Goal: Navigation & Orientation: Find specific page/section

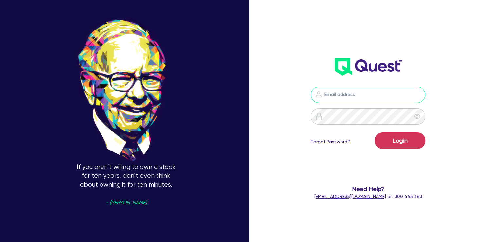
type input "[PERSON_NAME][EMAIL_ADDRESS][DOMAIN_NAME]"
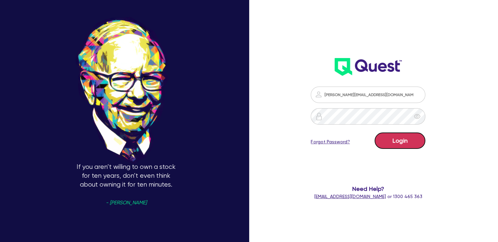
click at [410, 137] on button "Login" at bounding box center [400, 140] width 51 height 16
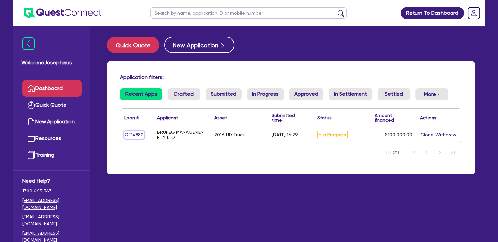
click at [137, 134] on link "QF14880" at bounding box center [135, 135] width 20 height 8
select select "PRIMARY_ASSETS"
select select "HEAVY_TRUCKS"
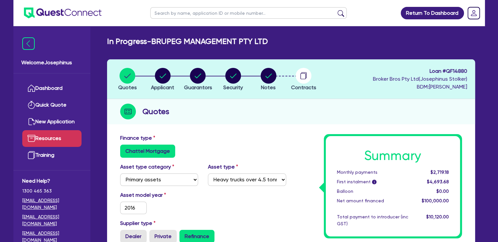
click at [51, 133] on link "Resources" at bounding box center [51, 138] width 59 height 17
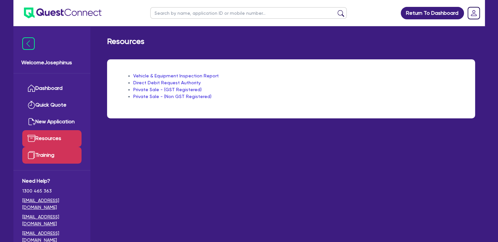
click at [43, 154] on link "Training" at bounding box center [51, 155] width 59 height 17
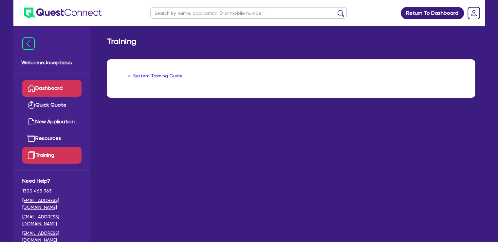
click at [49, 87] on link "Dashboard" at bounding box center [51, 88] width 59 height 17
